Goal: Information Seeking & Learning: Learn about a topic

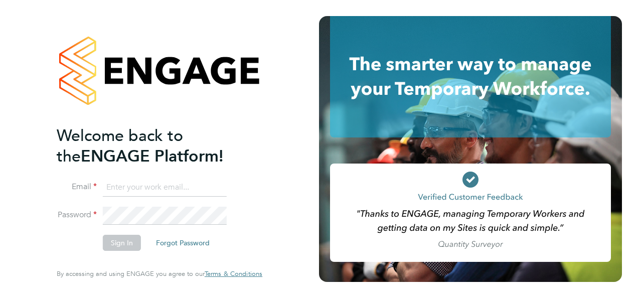
type input "megan@educationmattersgroup.co.uk"
click at [115, 252] on li "Sign In Forgot Password" at bounding box center [155, 248] width 196 height 26
click at [117, 243] on button "Sign In" at bounding box center [122, 243] width 38 height 16
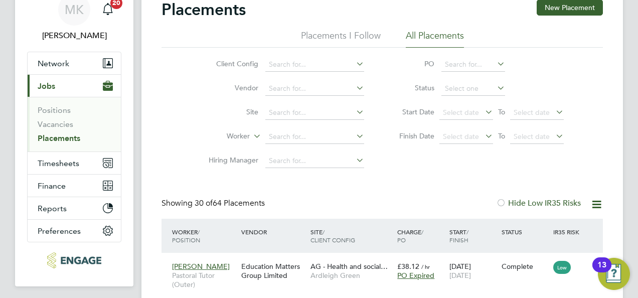
scroll to position [150, 0]
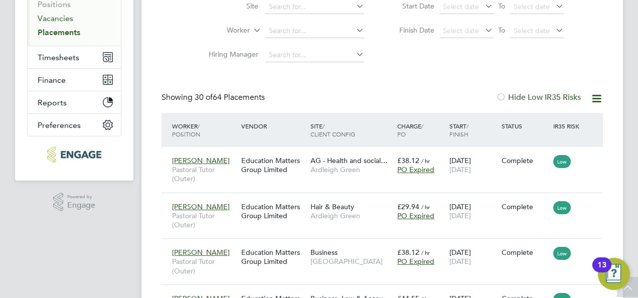
click at [62, 16] on link "Vacancies" at bounding box center [56, 19] width 36 height 10
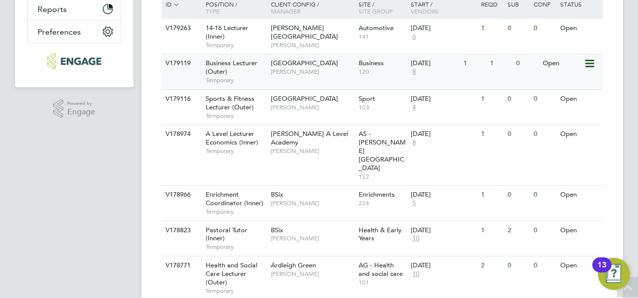
scroll to position [251, 0]
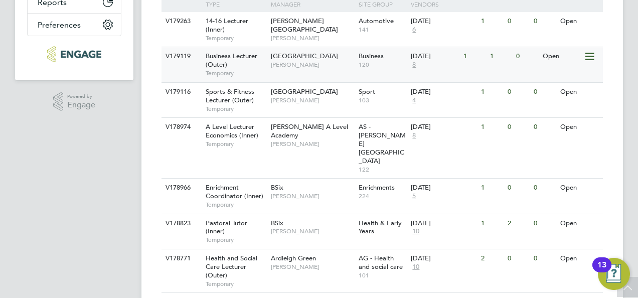
click at [287, 60] on span "[GEOGRAPHIC_DATA]" at bounding box center [304, 56] width 67 height 9
click at [268, 57] on div "Business Lecturer (Outer) Temporary" at bounding box center [233, 64] width 70 height 35
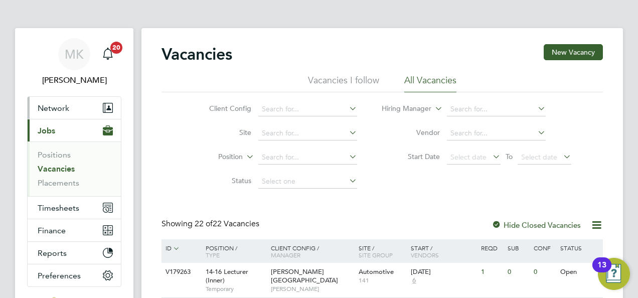
drag, startPoint x: 54, startPoint y: 109, endPoint x: 72, endPoint y: 111, distance: 18.2
click at [54, 109] on span "Network" at bounding box center [54, 108] width 32 height 10
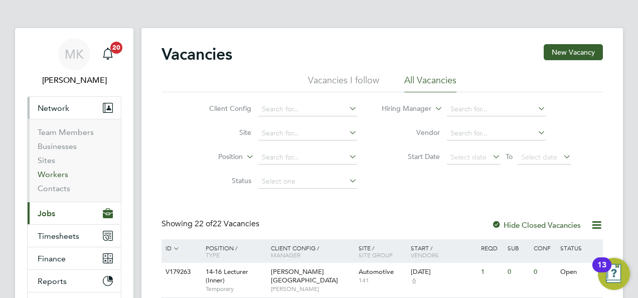
click at [59, 170] on link "Workers" at bounding box center [53, 174] width 31 height 10
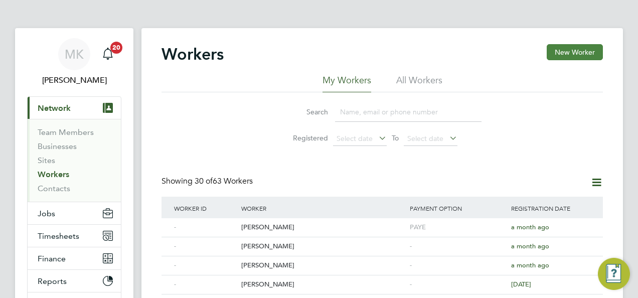
click at [578, 54] on button "New Worker" at bounding box center [575, 52] width 56 height 16
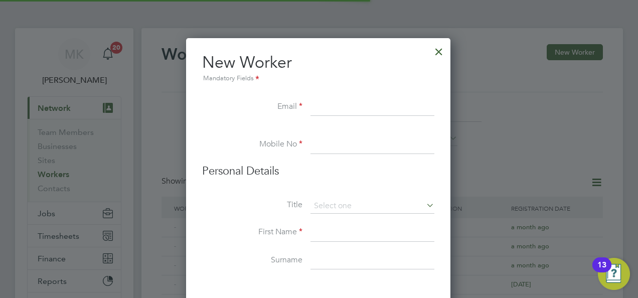
scroll to position [849, 265]
paste input "Zuvairia@hotmail.com"
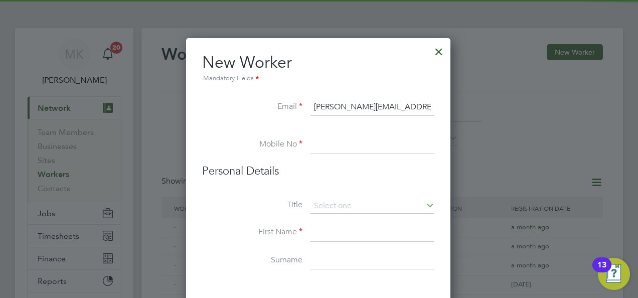
type input "Zuvairia@hotmail.com"
click at [342, 145] on input at bounding box center [372, 145] width 124 height 18
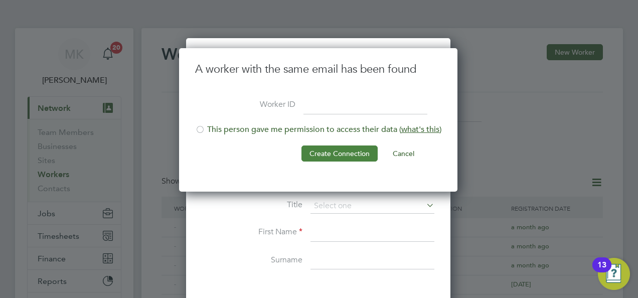
scroll to position [143, 280]
click at [407, 151] on button "Cancel" at bounding box center [404, 153] width 38 height 16
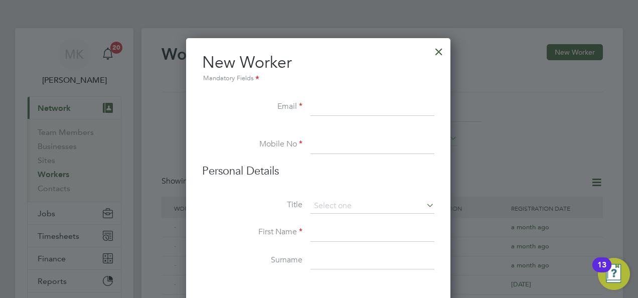
click at [444, 54] on div at bounding box center [439, 49] width 18 height 18
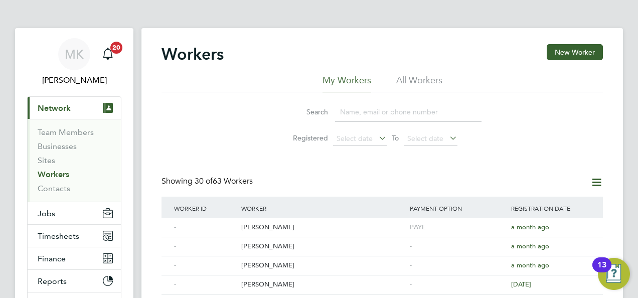
click at [54, 110] on span "Network" at bounding box center [54, 108] width 33 height 10
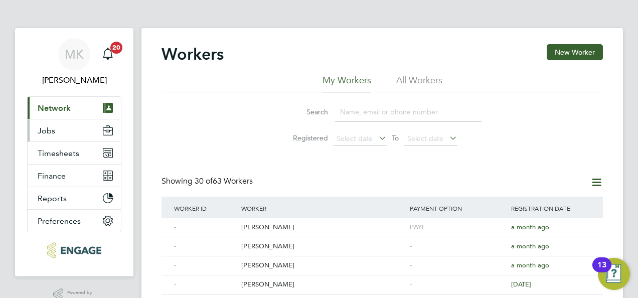
click at [53, 133] on span "Jobs" at bounding box center [47, 131] width 18 height 10
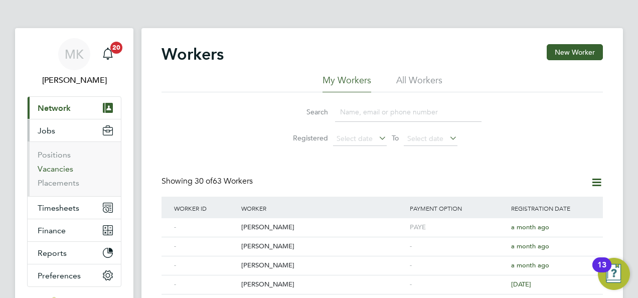
click at [51, 168] on link "Vacancies" at bounding box center [56, 169] width 36 height 10
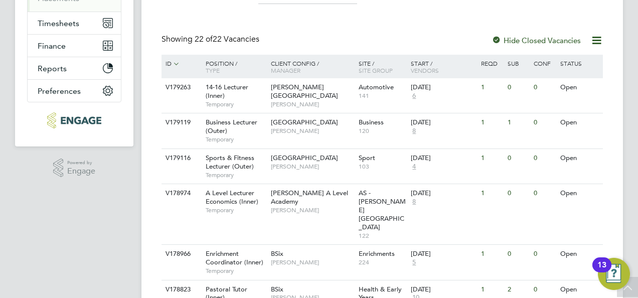
scroll to position [201, 0]
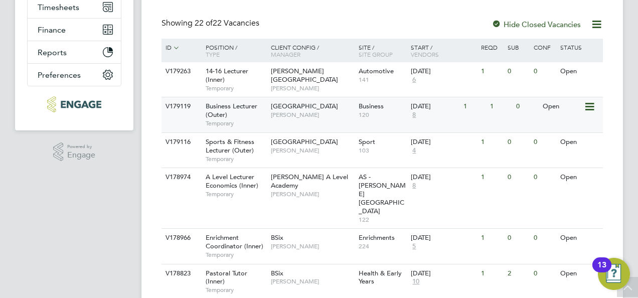
click at [252, 106] on span "Business Lecturer (Outer)" at bounding box center [232, 110] width 52 height 17
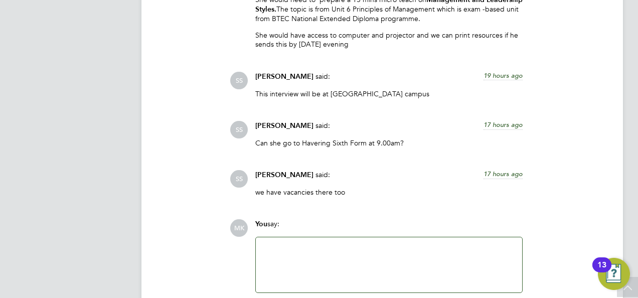
scroll to position [1956, 0]
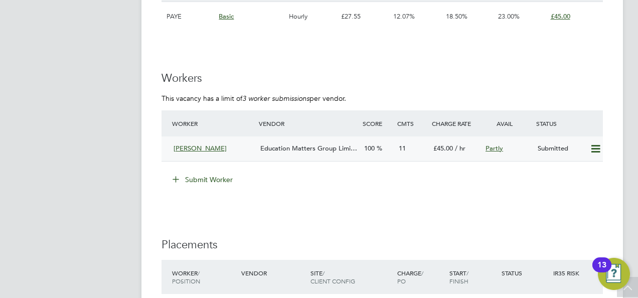
click at [294, 145] on span "Education Matters Group Limi…" at bounding box center [308, 148] width 97 height 9
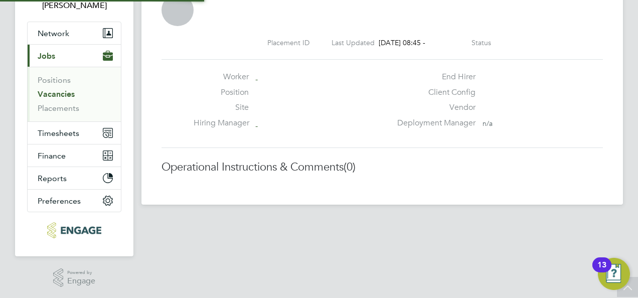
scroll to position [5, 5]
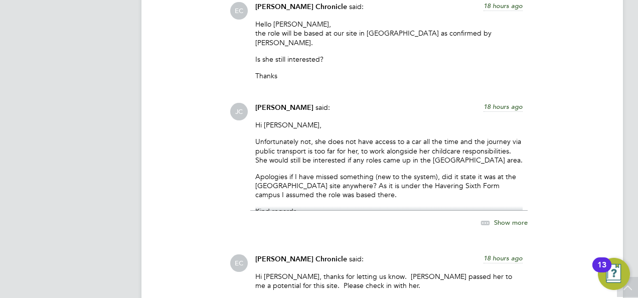
click at [303, 177] on p "Apologies if I have missed something (new to the system), did it state it was a…" at bounding box center [388, 186] width 267 height 28
click at [494, 218] on span "Show more" at bounding box center [511, 222] width 34 height 9
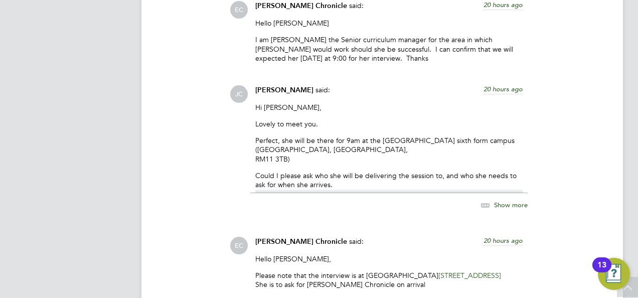
click at [513, 200] on span "Show more" at bounding box center [511, 204] width 34 height 9
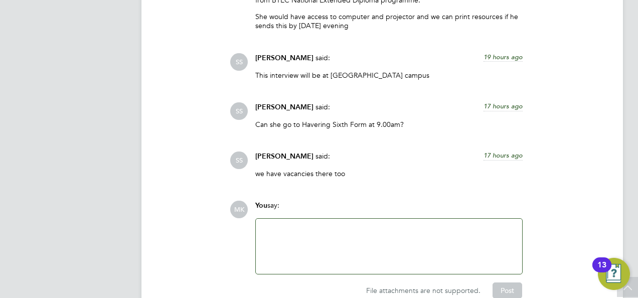
scroll to position [1956, 0]
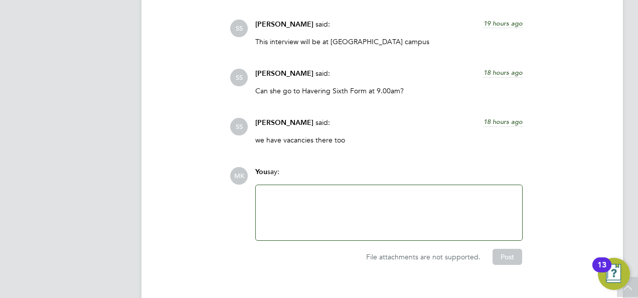
scroll to position [2019, 0]
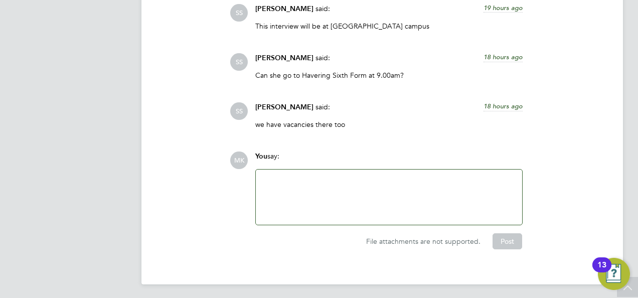
click at [284, 107] on span "Shabnam Shaheen" at bounding box center [284, 107] width 58 height 9
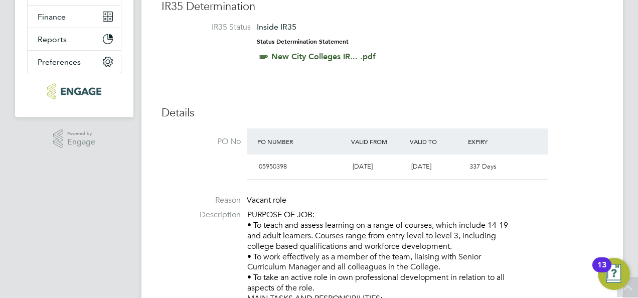
scroll to position [0, 0]
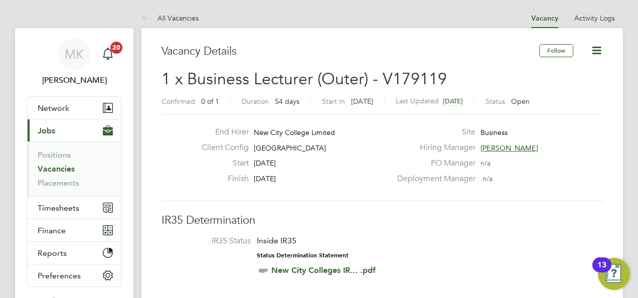
click at [497, 143] on span "Shabnam Shaheen" at bounding box center [509, 147] width 58 height 9
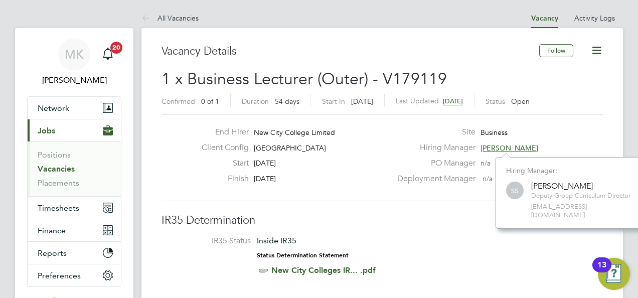
scroll to position [63, 150]
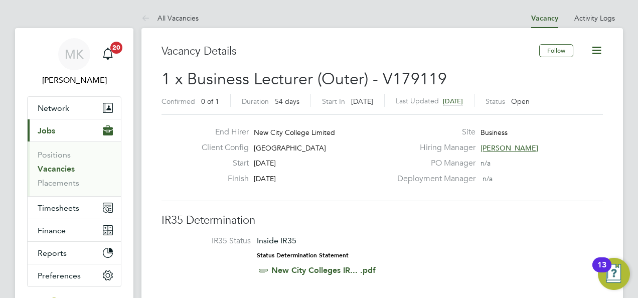
click at [66, 166] on link "Vacancies" at bounding box center [56, 169] width 37 height 10
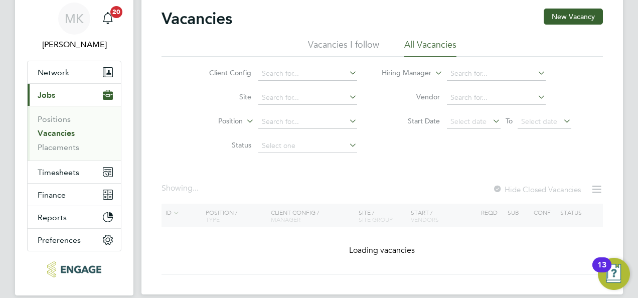
scroll to position [75, 0]
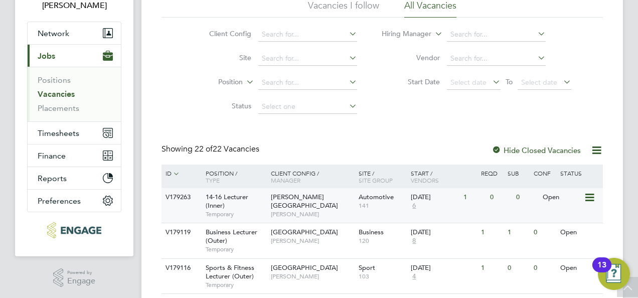
click at [303, 197] on span "[PERSON_NAME][GEOGRAPHIC_DATA]" at bounding box center [304, 201] width 67 height 17
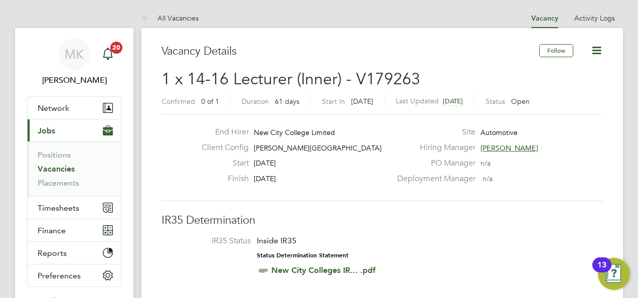
click at [508, 148] on span "[PERSON_NAME]" at bounding box center [509, 147] width 58 height 9
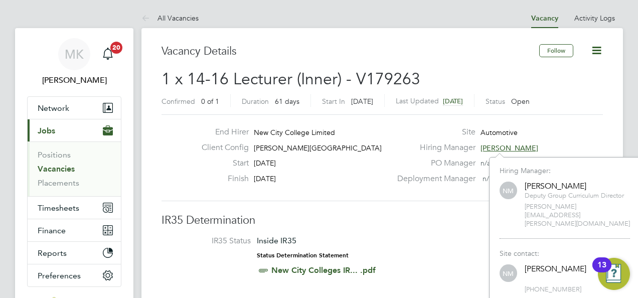
scroll to position [128, 150]
click at [457, 217] on h3 "IR35 Determination" at bounding box center [381, 220] width 441 height 15
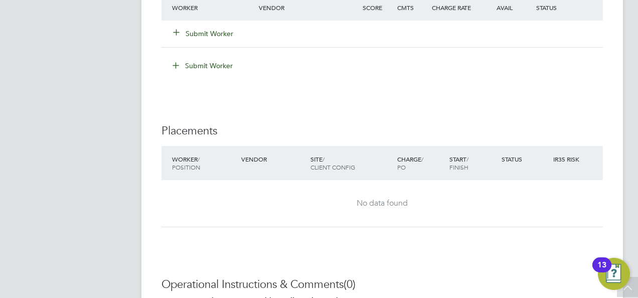
scroll to position [1892, 0]
